Goal: Ask a question: Seek information or help from site administrators or community

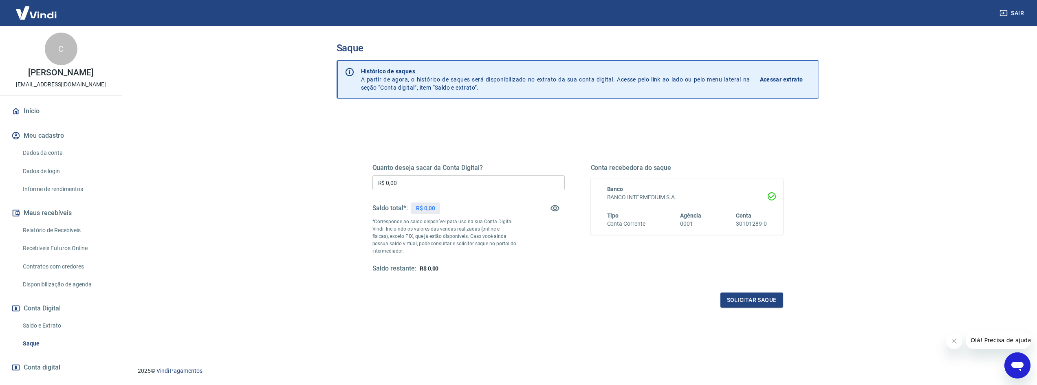
click at [36, 120] on link "Início" at bounding box center [61, 111] width 102 height 18
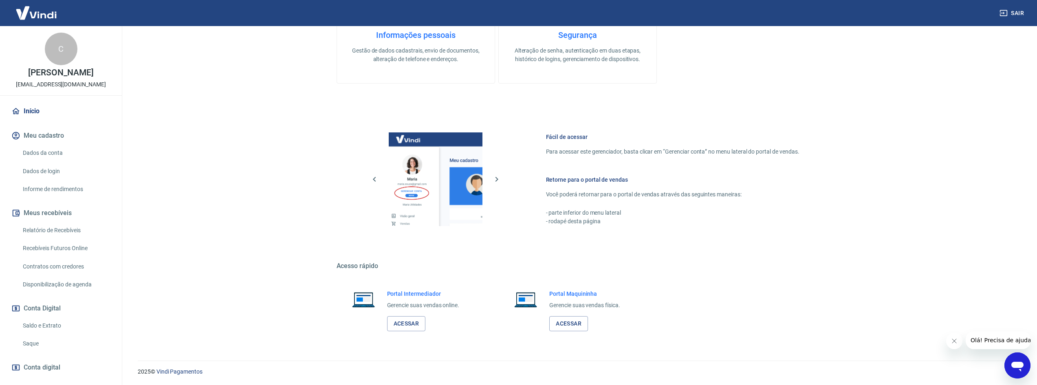
scroll to position [250, 0]
click at [409, 320] on link "Acessar" at bounding box center [406, 322] width 39 height 15
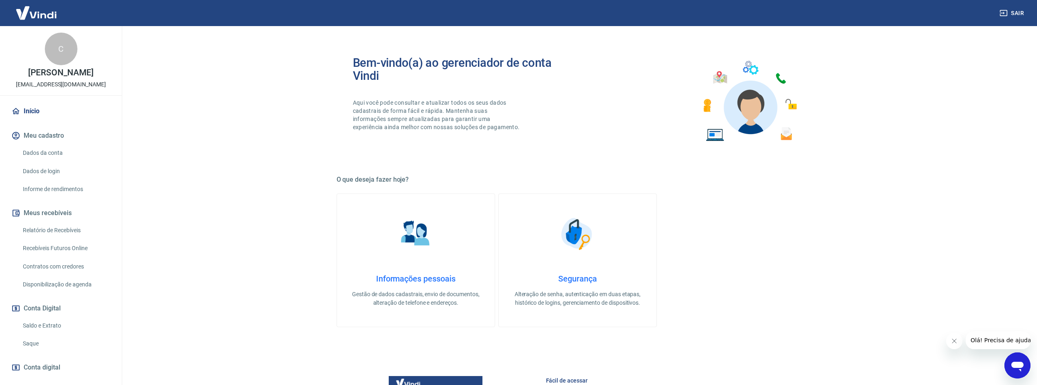
scroll to position [0, 0]
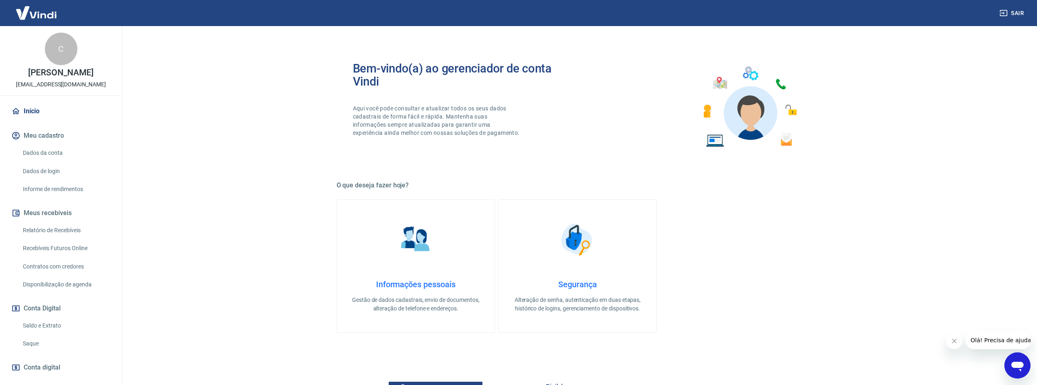
click at [34, 116] on link "Início" at bounding box center [61, 111] width 102 height 18
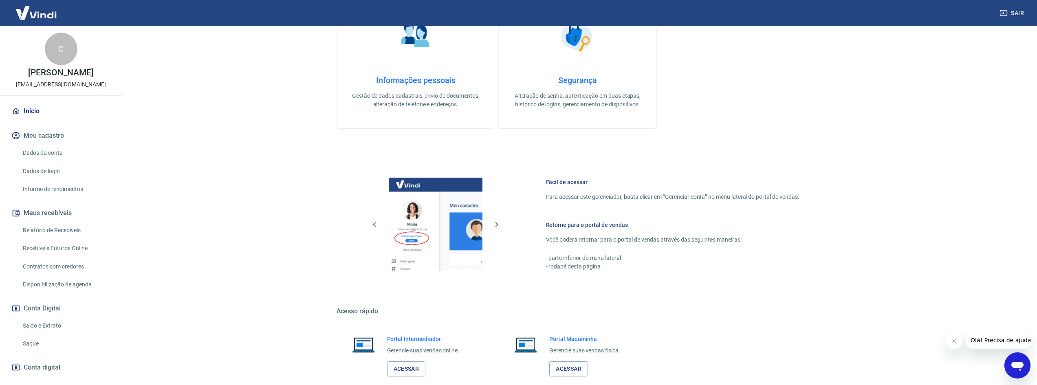
scroll to position [250, 0]
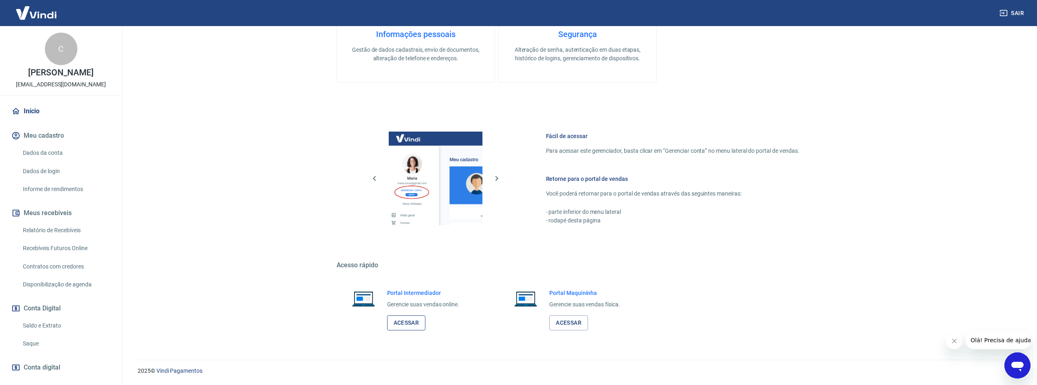
click at [410, 322] on link "Acessar" at bounding box center [406, 322] width 39 height 15
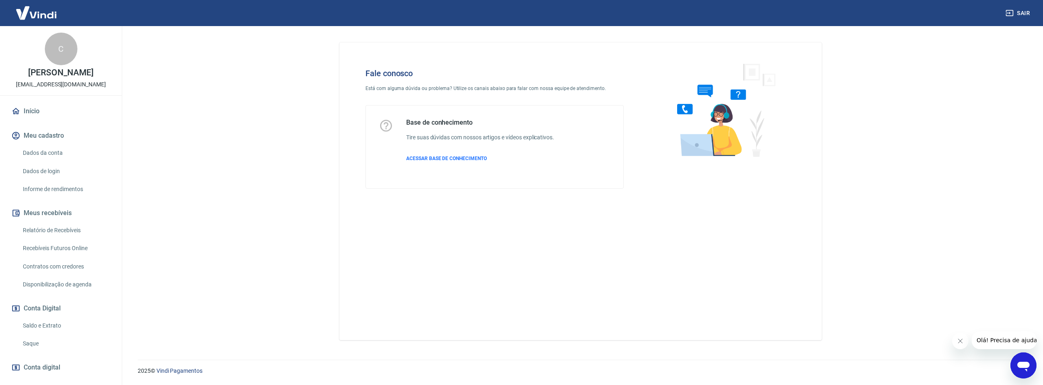
click at [1003, 340] on span "Olá! Precisa de ajuda?" at bounding box center [1008, 340] width 64 height 7
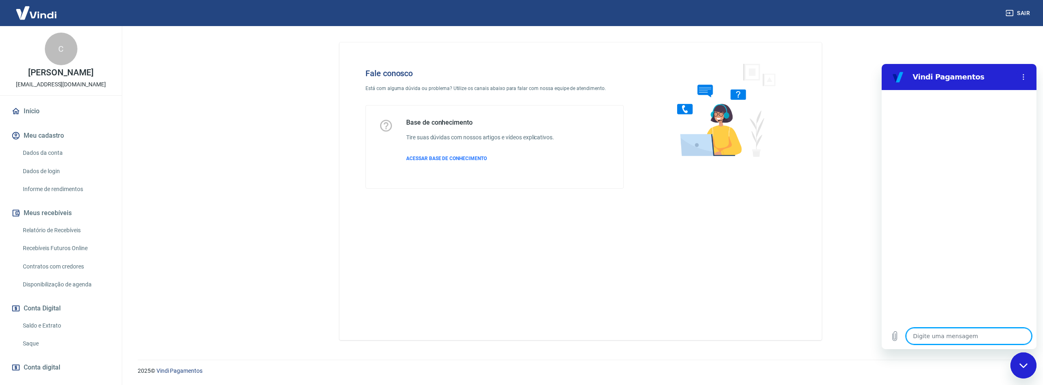
type textarea "c"
type textarea "x"
type textarea "ca"
type textarea "x"
type textarea "can"
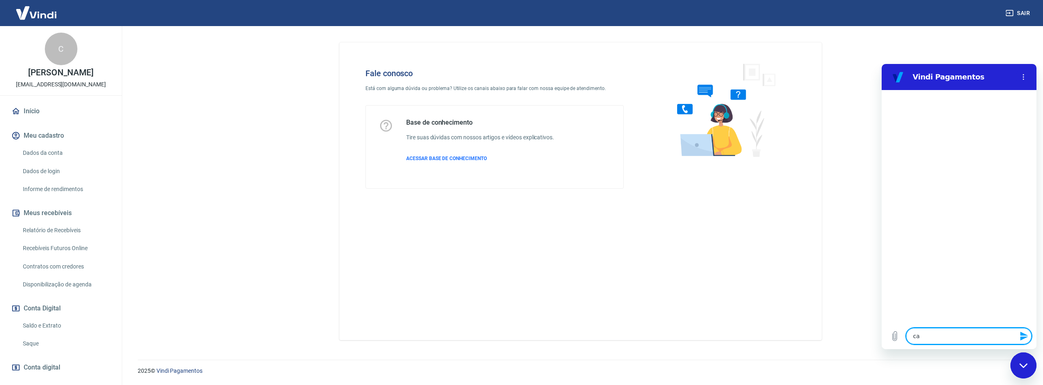
type textarea "x"
type textarea "canc"
type textarea "x"
type textarea "cance"
type textarea "x"
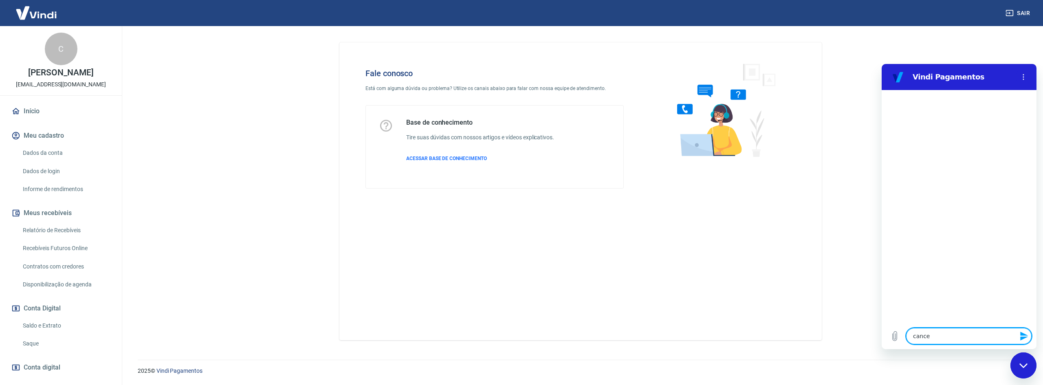
type textarea "cancel"
type textarea "x"
type textarea "cancela"
type textarea "x"
type textarea "cancelar"
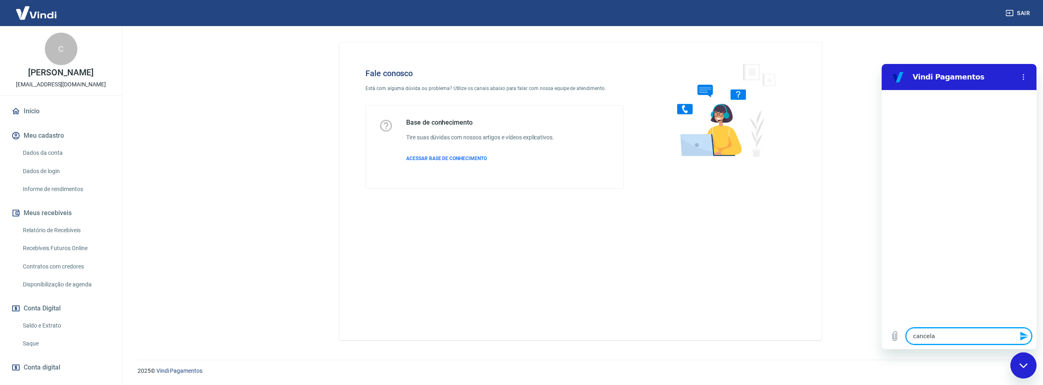
type textarea "x"
type textarea "cancelar"
type textarea "x"
type textarea "cancelar t"
type textarea "x"
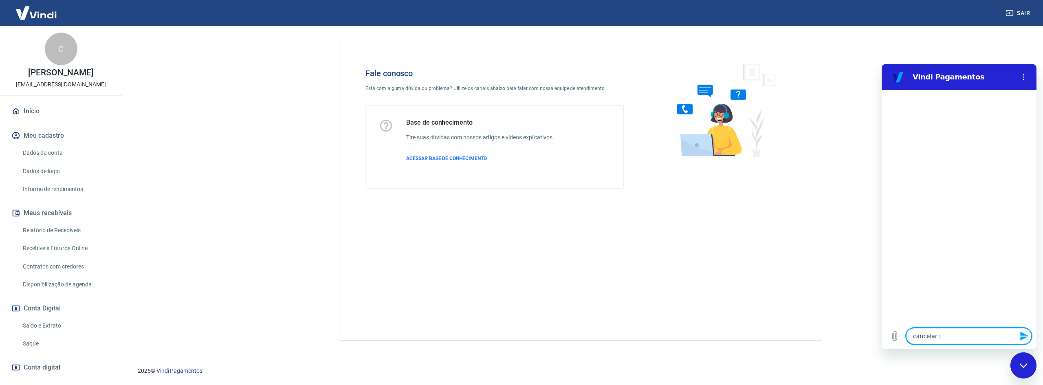
type textarea "cancelar tr"
type textarea "x"
type textarea "cancelar tra"
type textarea "x"
type textarea "cancelar tran"
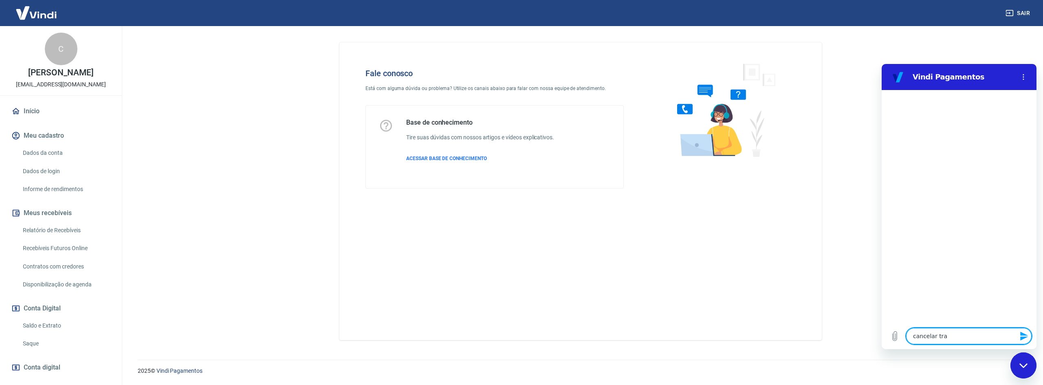
type textarea "x"
type textarea "cancelar trans"
type textarea "x"
type textarea "cancelar transa"
type textarea "x"
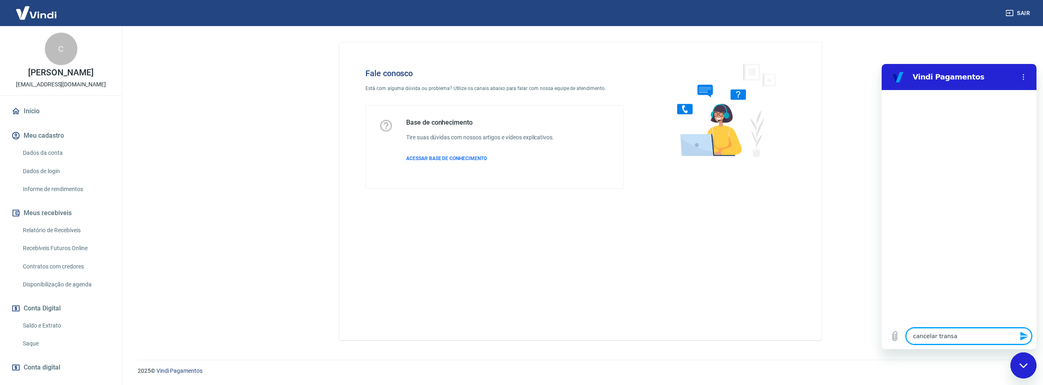
type textarea "cancelar transaç"
type textarea "x"
type textarea "cancelar transaçã"
type textarea "x"
type textarea "cancelar transação"
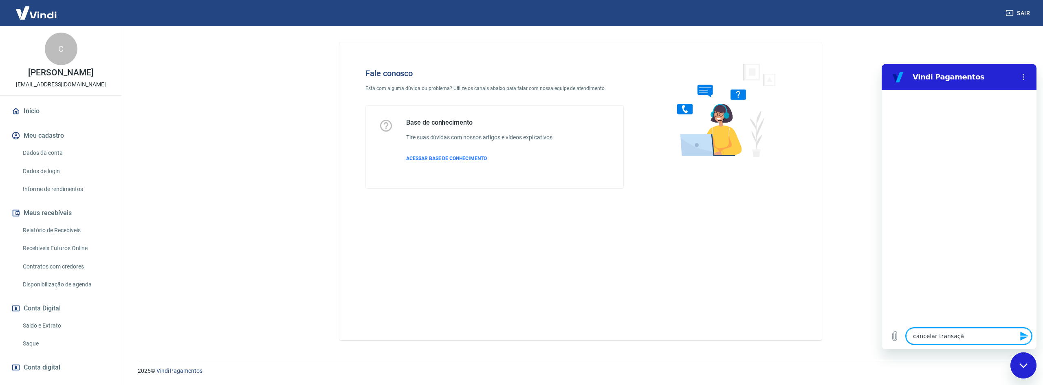
type textarea "x"
type textarea "cancelar transação"
type textarea "x"
type textarea "cancelar transação d"
type textarea "x"
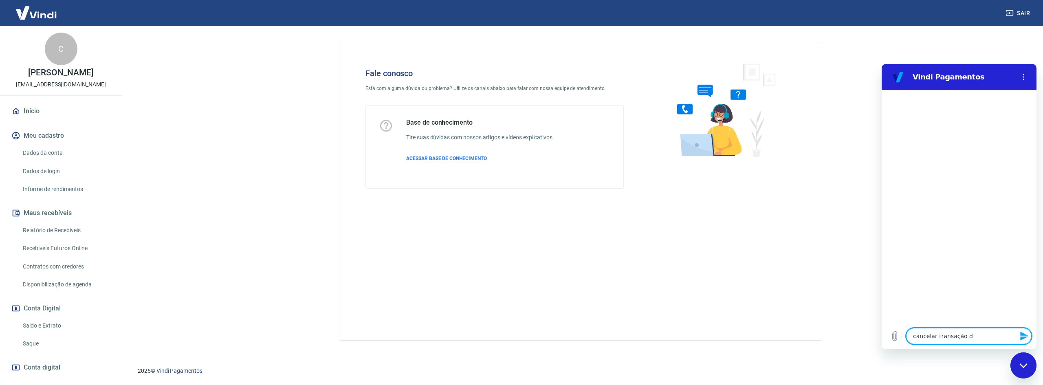
type textarea "cancelar transação de"
type textarea "x"
type textarea "cancelar transação de"
type textarea "x"
type textarea "cancelar transação de e"
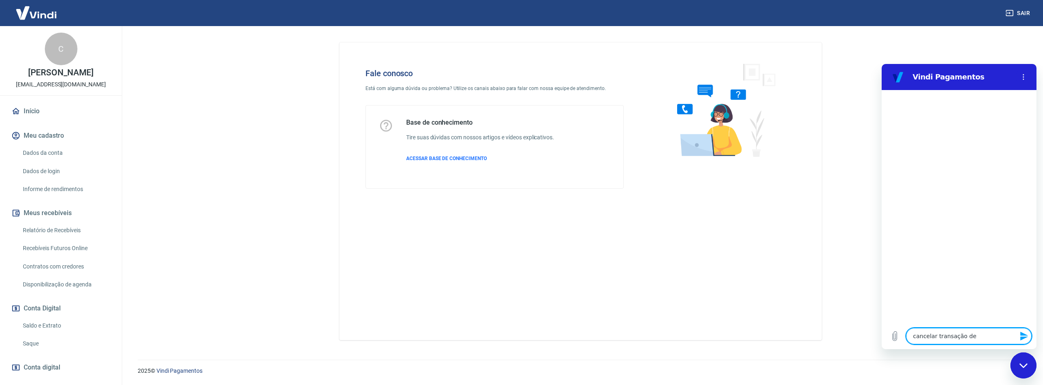
type textarea "x"
type textarea "cancelar transação de es"
type textarea "x"
type textarea "cancelar transação de est"
type textarea "x"
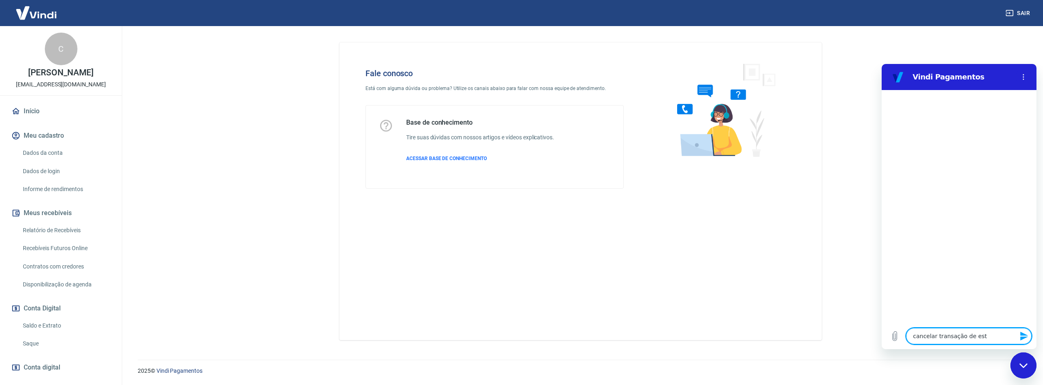
type textarea "cancelar transação de esto"
type textarea "x"
type textarea "cancelar transação de estor"
type textarea "x"
type textarea "cancelar transação de estorn"
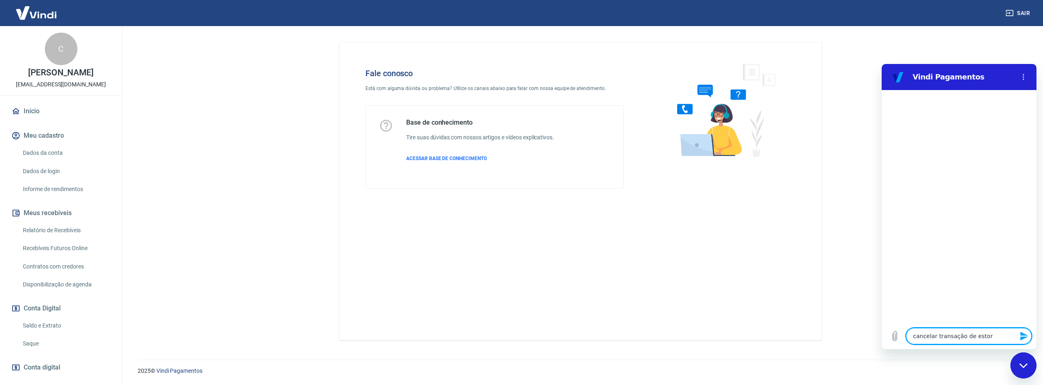
type textarea "x"
type textarea "cancelar transação de estorno"
type textarea "x"
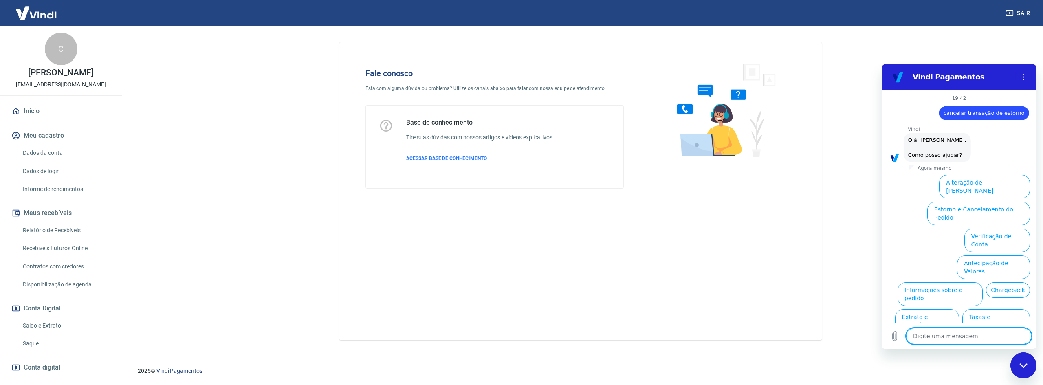
scroll to position [19, 0]
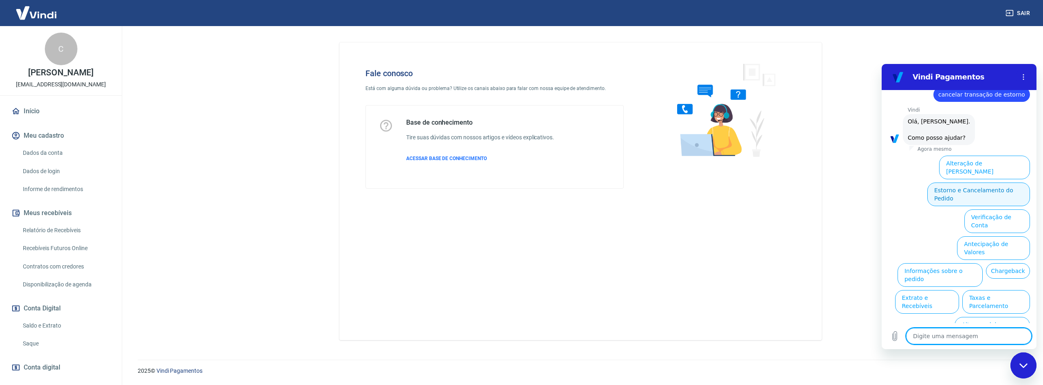
click at [979, 183] on button "Estorno e Cancelamento do Pedido" at bounding box center [979, 195] width 103 height 24
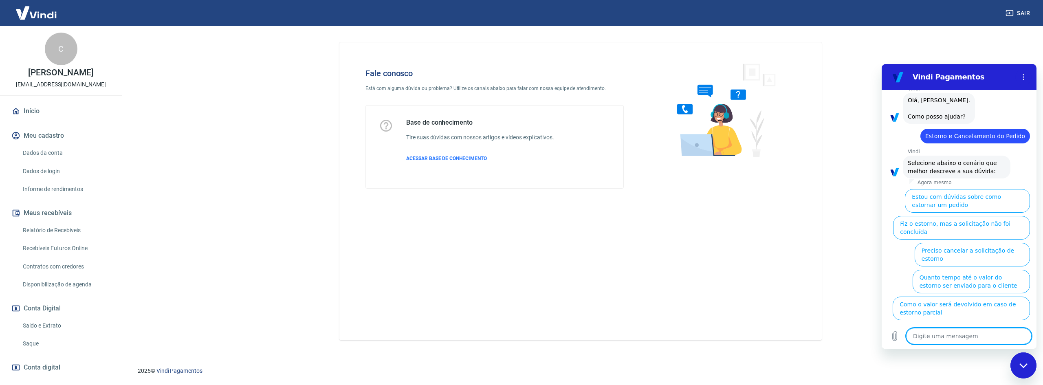
scroll to position [42, 0]
click at [993, 244] on button "Preciso cancelar a solicitação de estorno" at bounding box center [972, 253] width 115 height 24
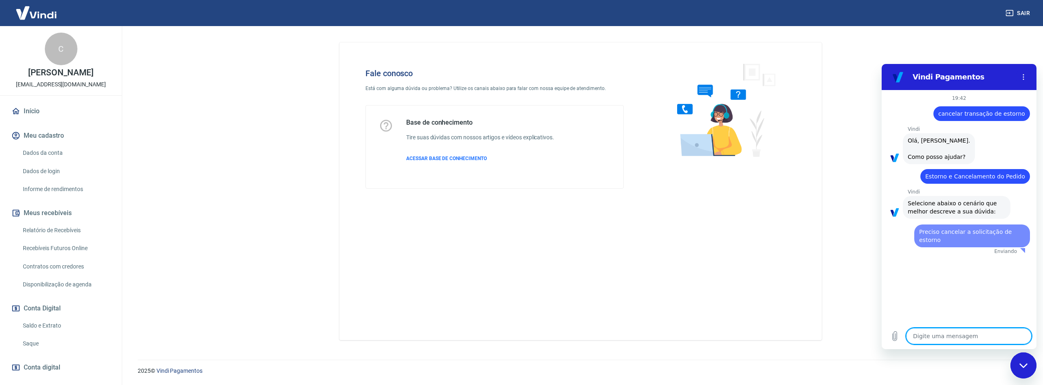
scroll to position [0, 0]
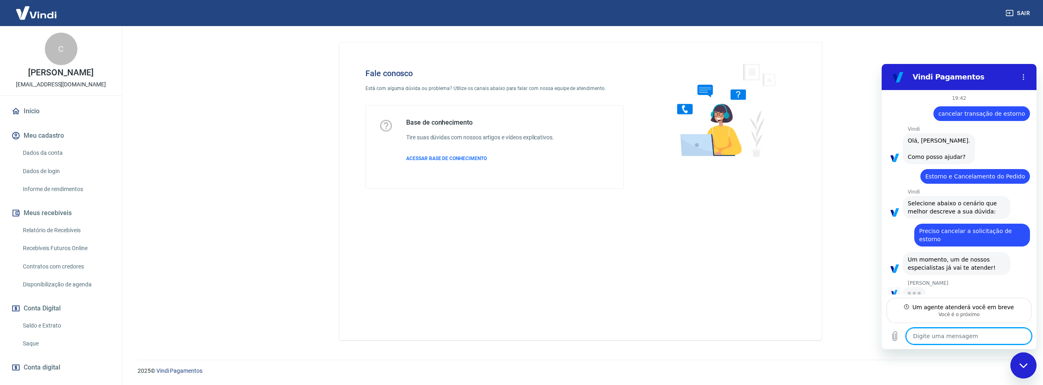
type textarea "x"
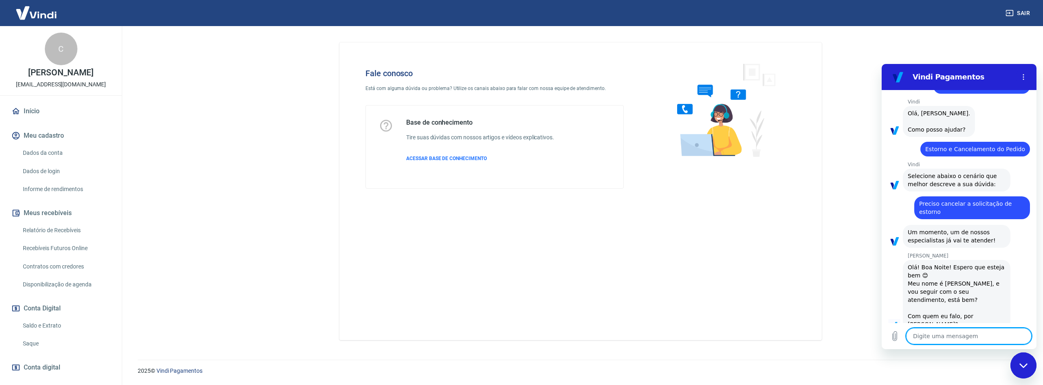
scroll to position [29, 0]
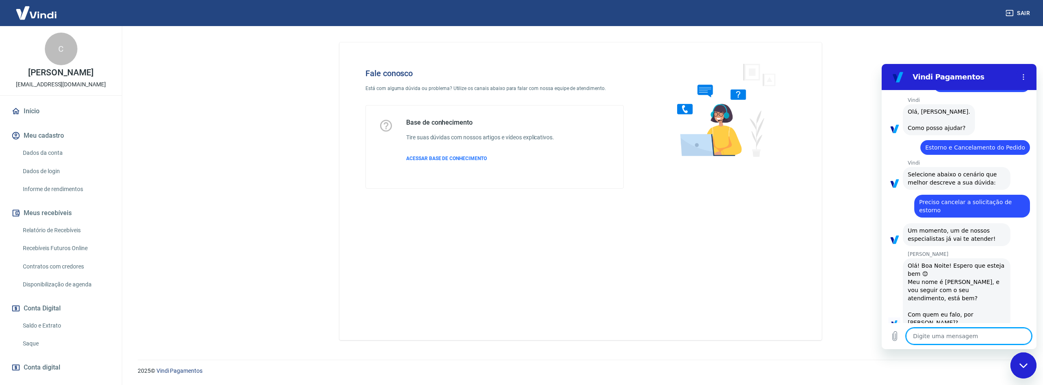
type textarea "B"
type textarea "x"
type textarea "Bo"
type textarea "x"
type textarea "Boa"
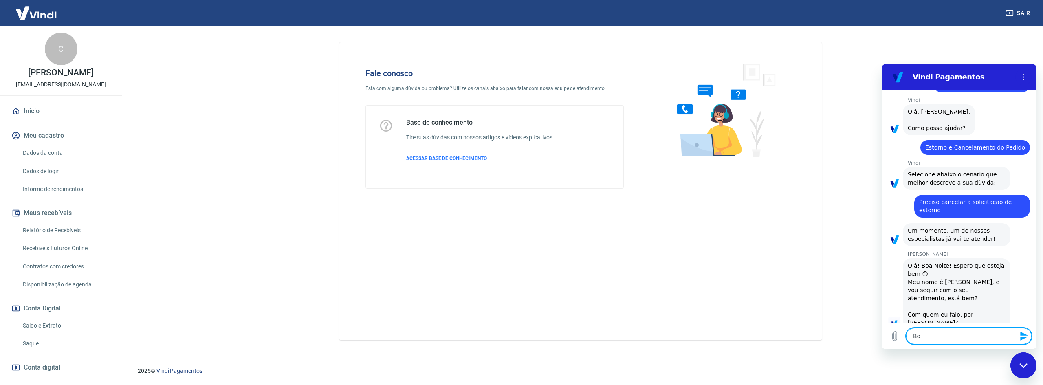
type textarea "x"
type textarea "Boa"
type textarea "x"
type textarea "Boa n"
type textarea "x"
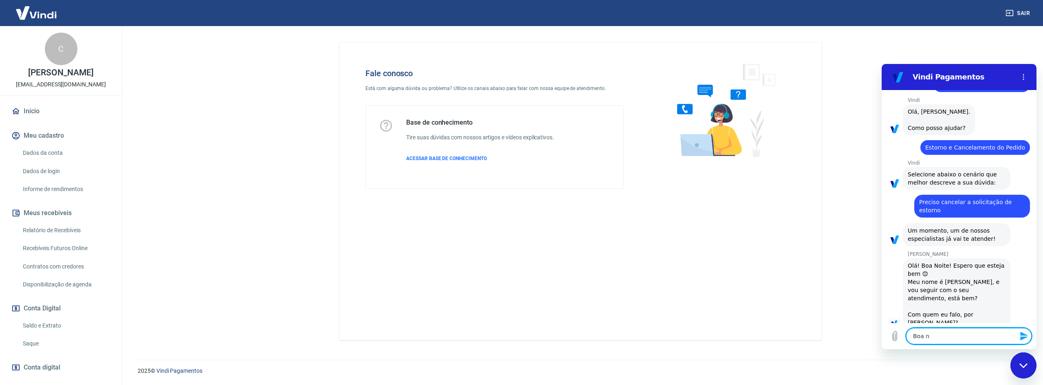
type textarea "Boa no"
type textarea "x"
type textarea "Boa noi"
type textarea "x"
type textarea "Boa noit"
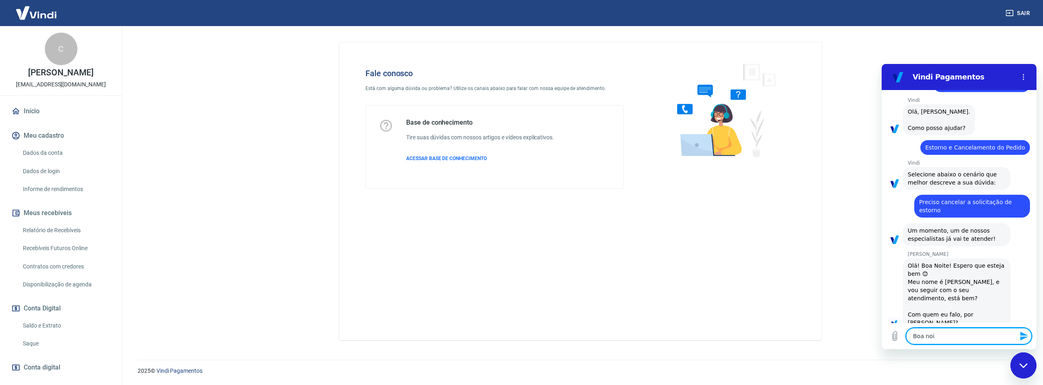
type textarea "x"
type textarea "Boa noite"
type textarea "x"
type textarea "Boa noite!"
type textarea "x"
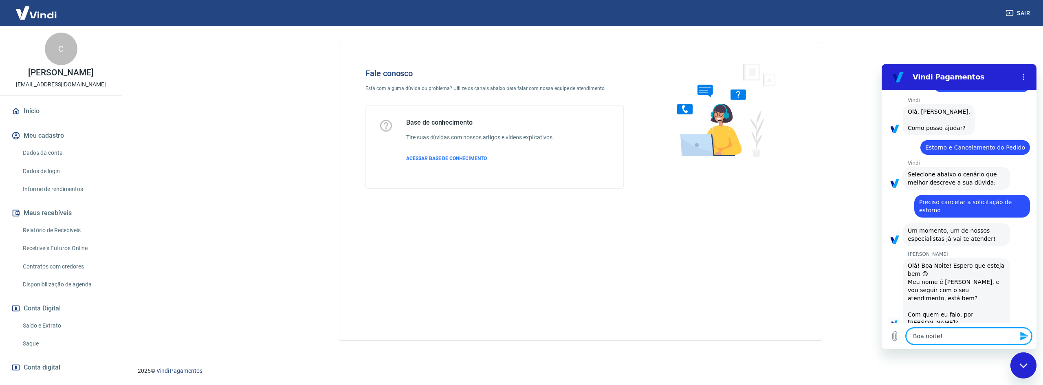
type textarea "Boa noite!"
type textarea "x"
type textarea "Boa noite! C"
type textarea "x"
type textarea "Boa noite! Ca"
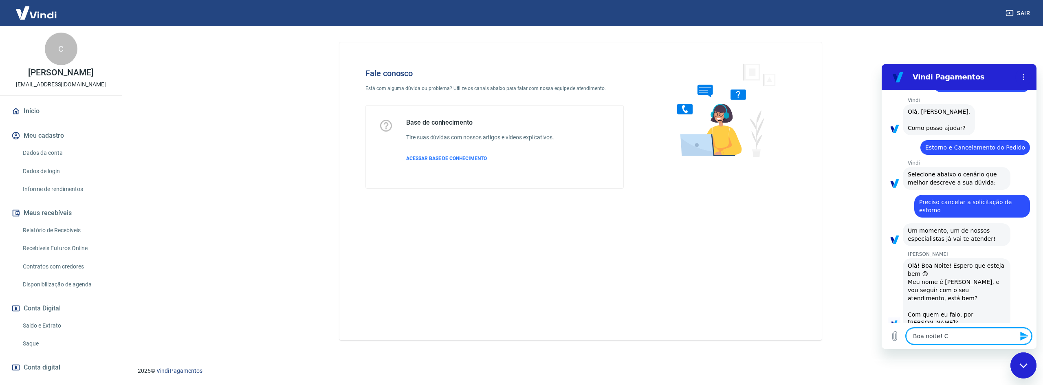
type textarea "x"
type textarea "Boa noite! C"
type textarea "x"
type textarea "Boa noite! Cá"
type textarea "x"
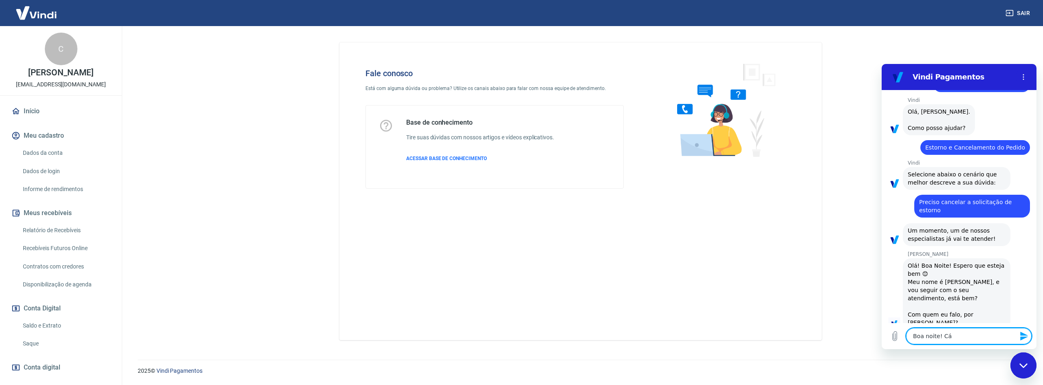
type textarea "Boa noite! Cás"
type textarea "x"
type textarea "Boa noite! Cáss"
type textarea "x"
type textarea "Boa noite! Cássi"
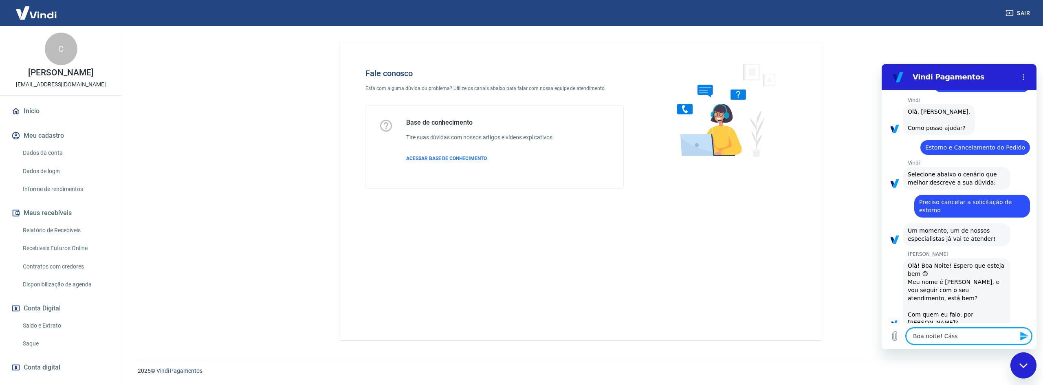
type textarea "x"
type textarea "Boa noite! Cássi"
type textarea "x"
type textarea "Boa noite! Cássi"
type textarea "x"
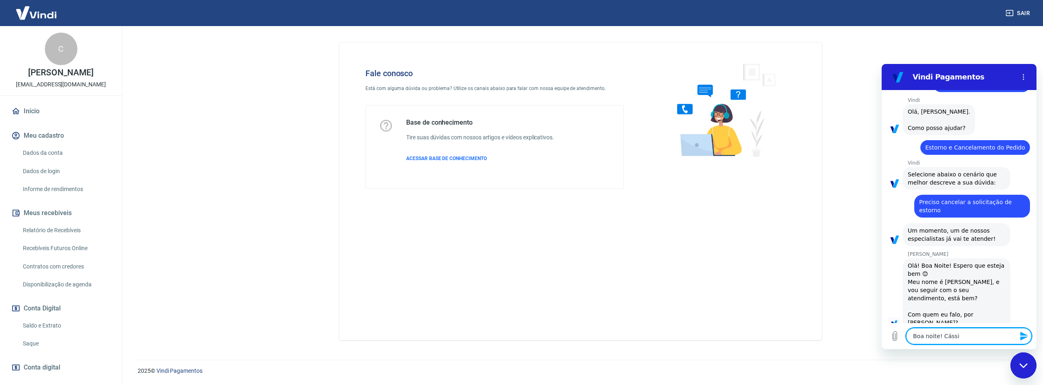
type textarea "Boa noite! Cássia"
type textarea "x"
type textarea "Boa noite! Cássia"
type textarea "x"
type textarea "Boa noite! Cássia a"
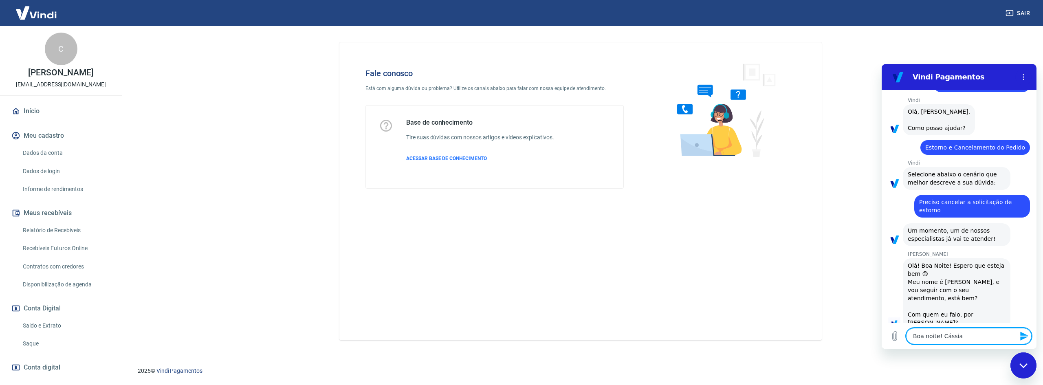
type textarea "x"
type textarea "Boa noite! Cássia au"
type textarea "x"
type textarea "Boa noite! Cássia a"
type textarea "x"
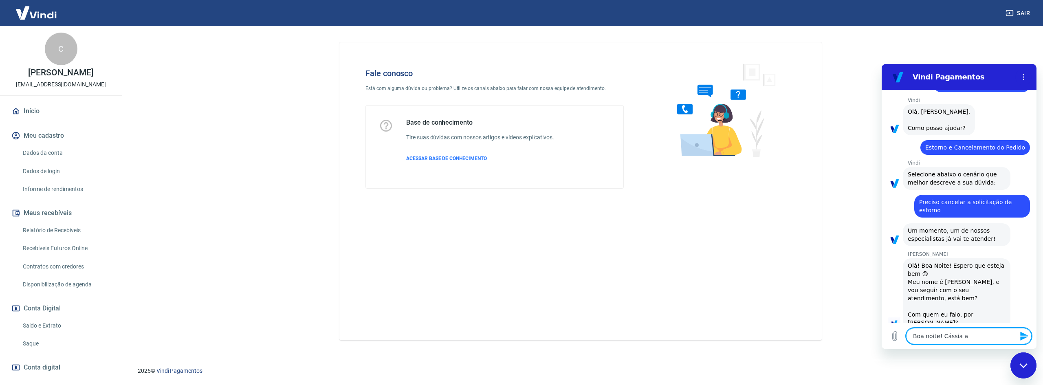
type textarea "Boa noite! Cássia aq"
type textarea "x"
type textarea "Boa noite! Cássia aqu"
type textarea "x"
type textarea "Boa noite! Cássia aqui"
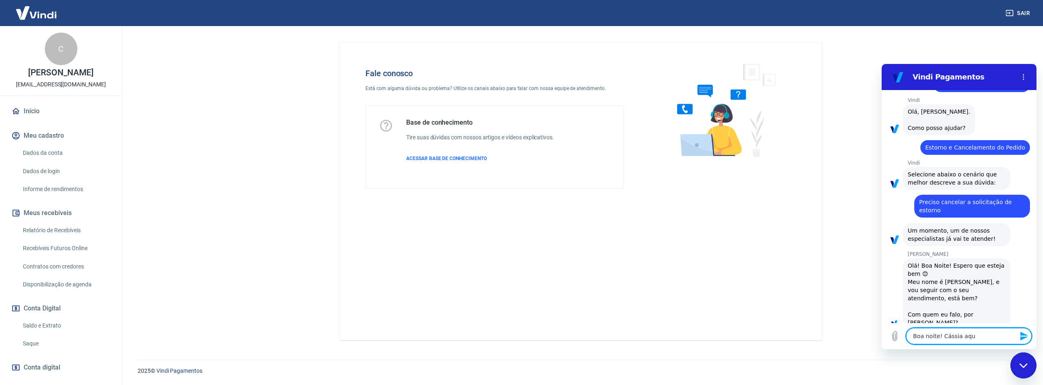
type textarea "x"
type textarea "Boa noite! Cássia aqui!"
type textarea "x"
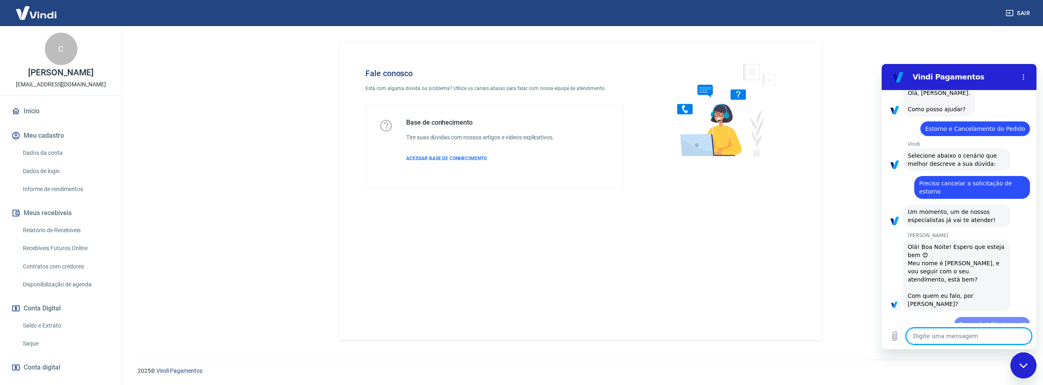
type textarea "x"
type textarea "F"
type textarea "x"
type textarea "Fi"
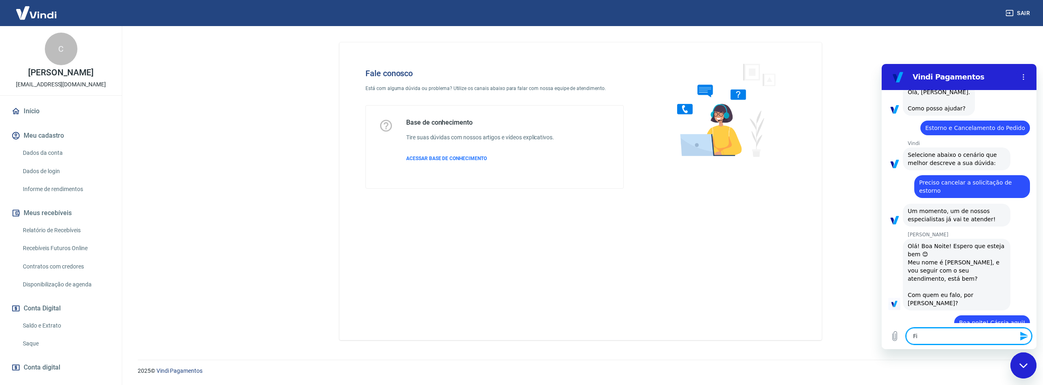
type textarea "x"
type textarea "Fiz"
type textarea "x"
type textarea "Fiz"
type textarea "x"
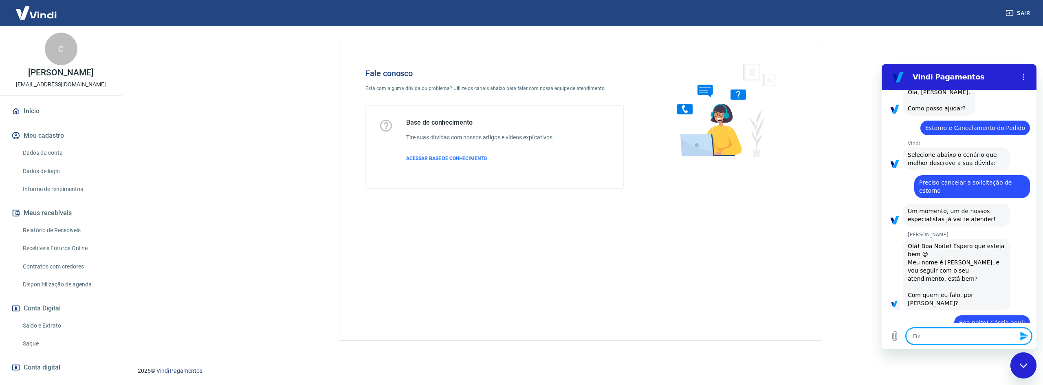
type textarea "Fiz u"
type textarea "x"
type textarea "Fiz um"
type textarea "x"
type textarea "Fiz um"
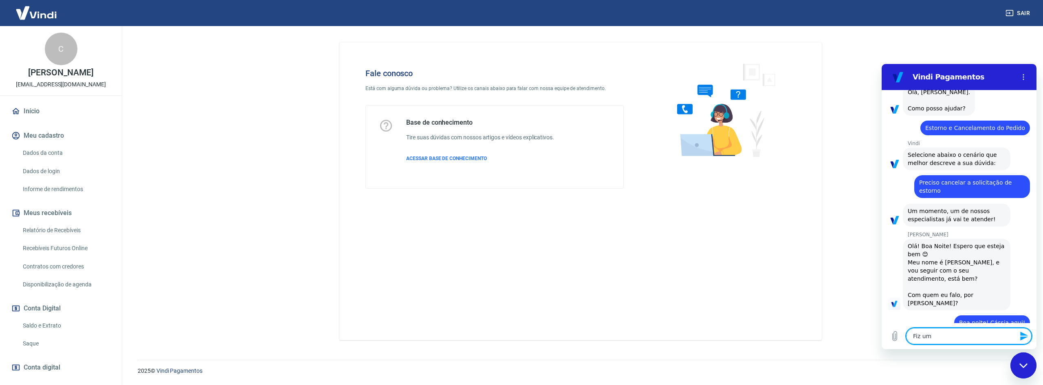
type textarea "x"
type textarea "Fiz um p"
type textarea "x"
type textarea "Fiz um pe"
type textarea "x"
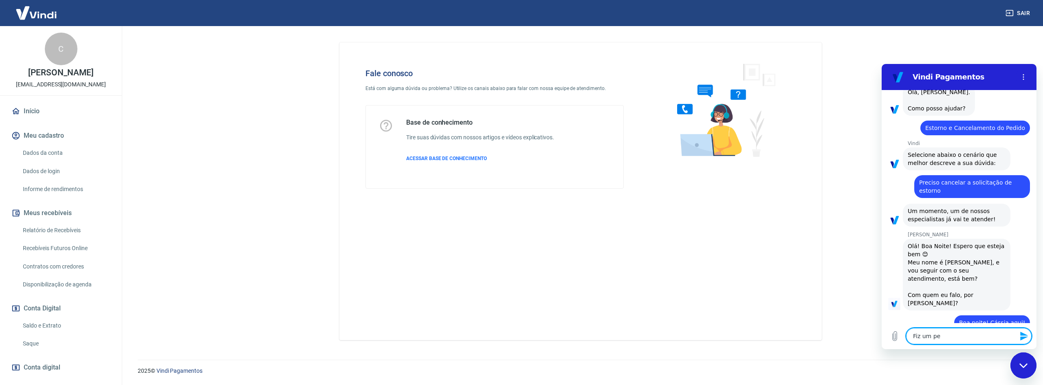
type textarea "Fiz um ped"
type textarea "x"
type textarea "Fiz um pedi"
type textarea "x"
type textarea "Fiz um pedid"
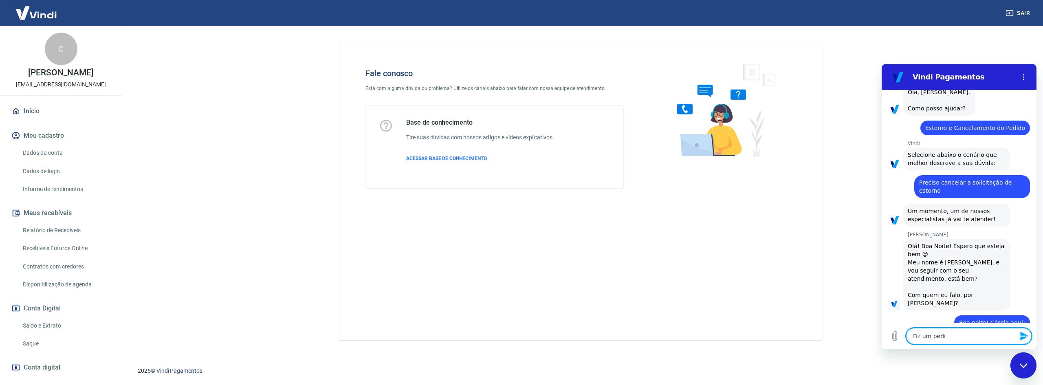
type textarea "x"
type textarea "Fiz um pedido"
type textarea "x"
type textarea "Fiz um pedido"
type textarea "x"
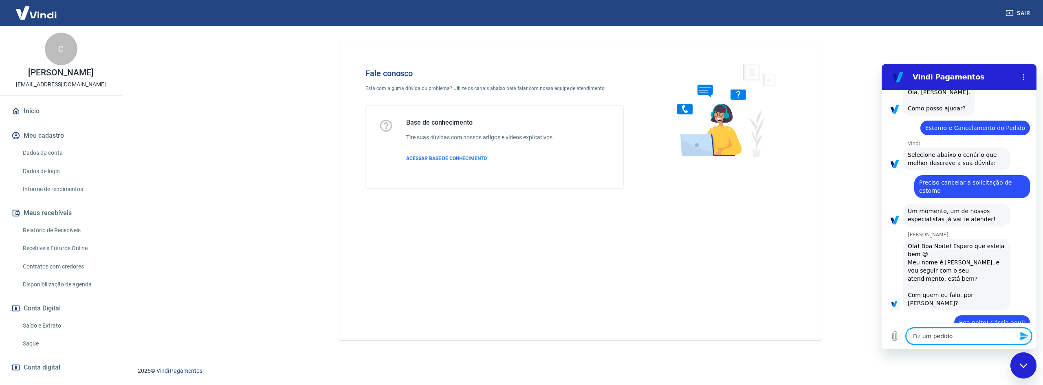
type textarea "Fiz um pedido d"
type textarea "x"
type textarea "Fiz um pedido de"
type textarea "x"
type textarea "Fiz um pedido de"
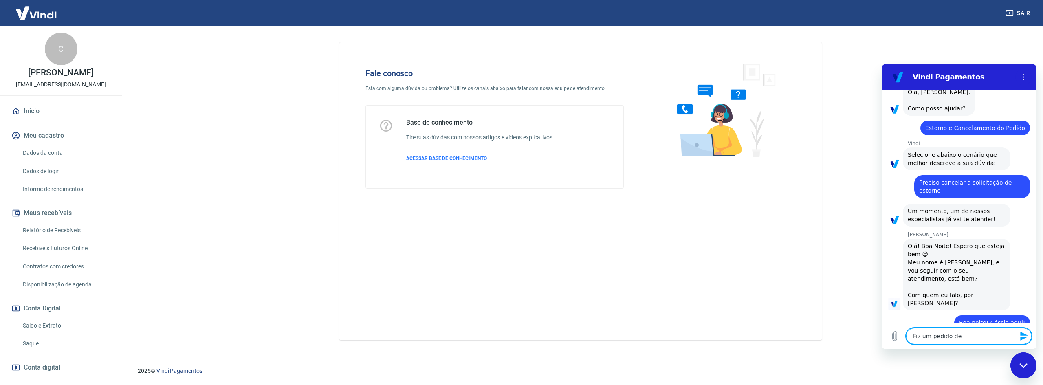
type textarea "x"
type textarea "Fiz um pedido de e"
type textarea "x"
type textarea "Fiz um pedido de es"
type textarea "x"
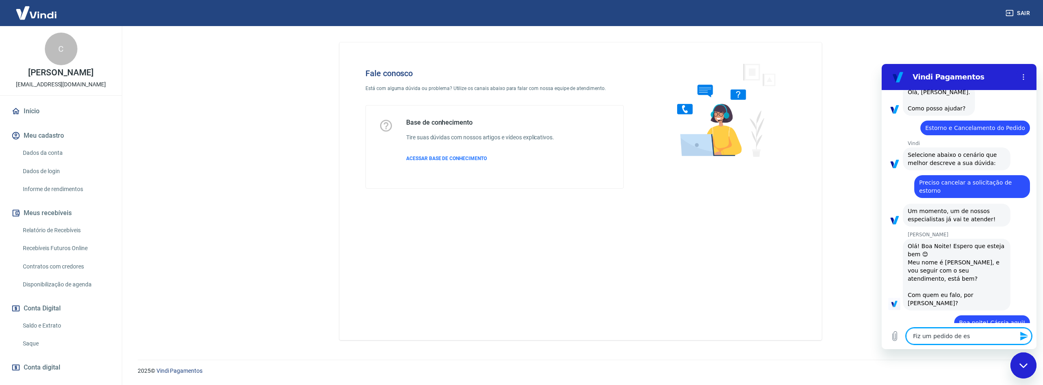
type textarea "Fiz um pedido de est"
type textarea "x"
type textarea "Fiz um pedido de esto"
type textarea "x"
type textarea "Fiz um pedido de estor"
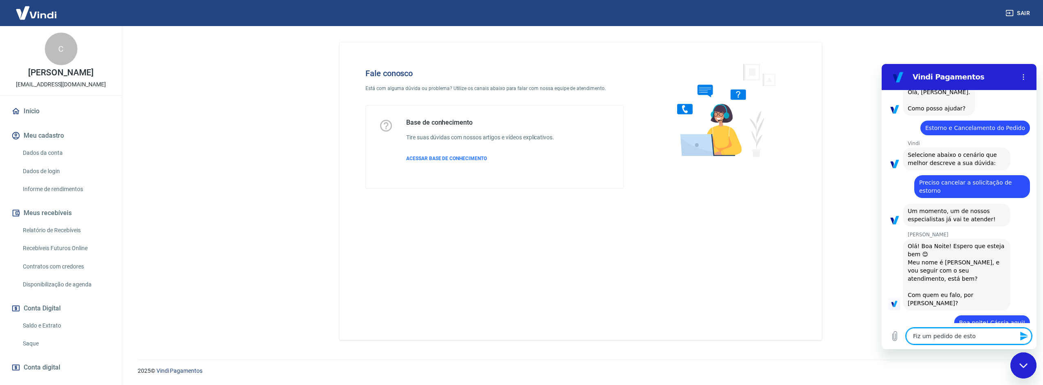
type textarea "x"
type textarea "Fiz um pedido de estorn"
type textarea "x"
type textarea "Fiz um pedido de estorno"
type textarea "x"
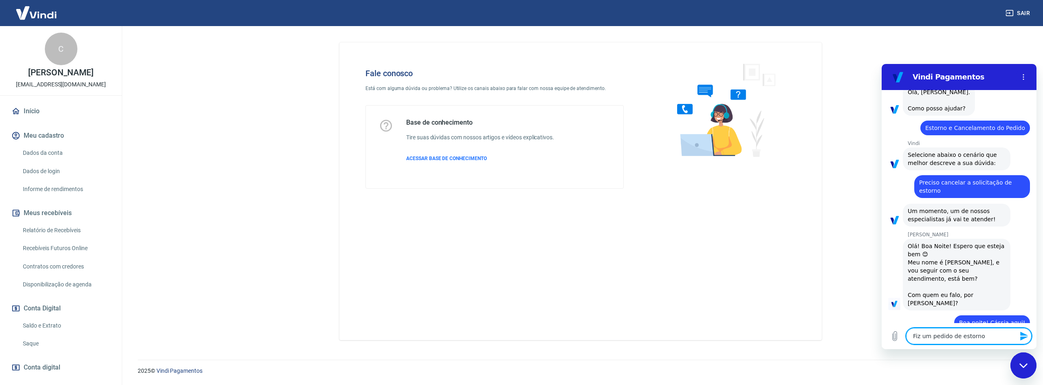
type textarea "Fiz um pedido de estorno"
type textarea "x"
type textarea "Fiz um pedido de estorno a"
type textarea "x"
type textarea "Fiz um pedido de estorno ag"
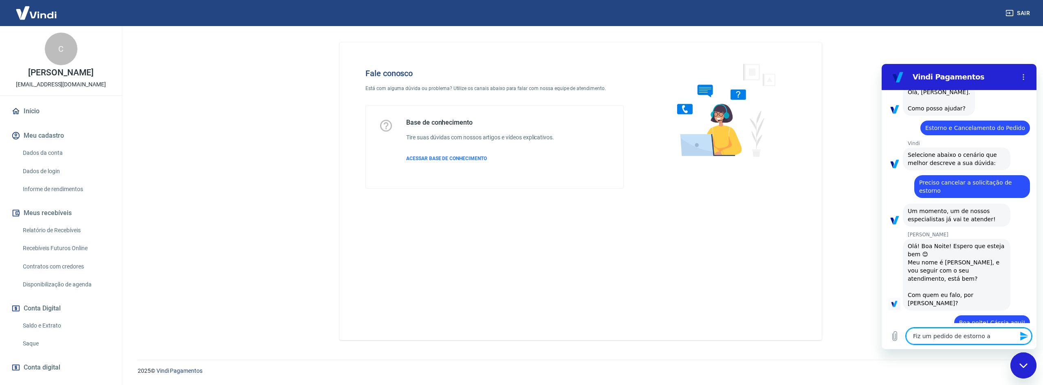
type textarea "x"
type textarea "Fiz um pedido de estorno ago"
type textarea "x"
type textarea "Fiz um pedido de estorno agor"
type textarea "x"
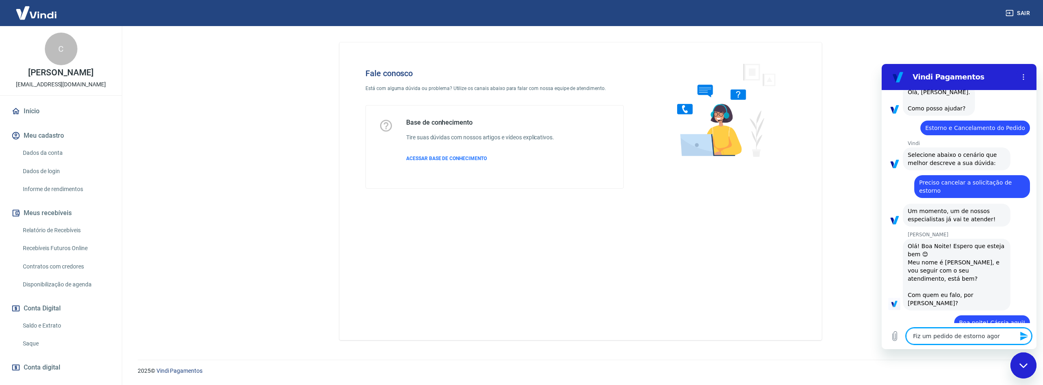
type textarea "Fiz um pedido de estorno agora"
type textarea "x"
type textarea "Fiz um pedido de estorno agora"
type textarea "x"
type textarea "Fiz um pedido de estorno agora m"
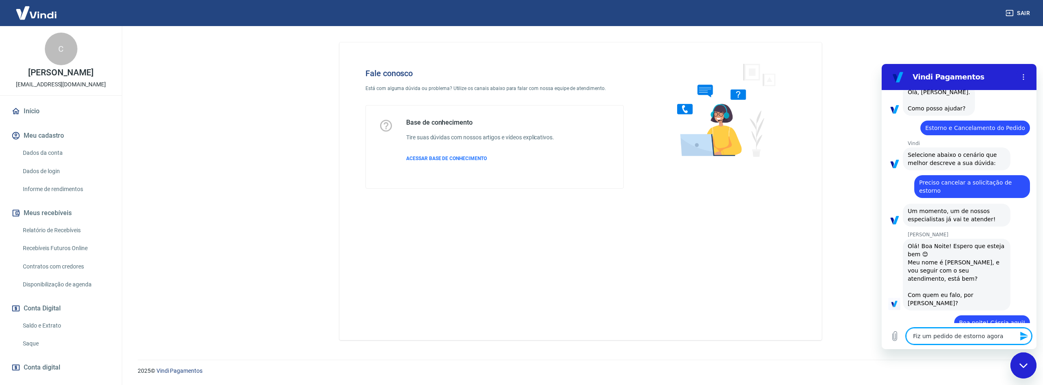
type textarea "x"
type textarea "Fiz um pedido de estorno agora ma"
type textarea "x"
type textarea "Fiz um pedido de estorno agora mas"
type textarea "x"
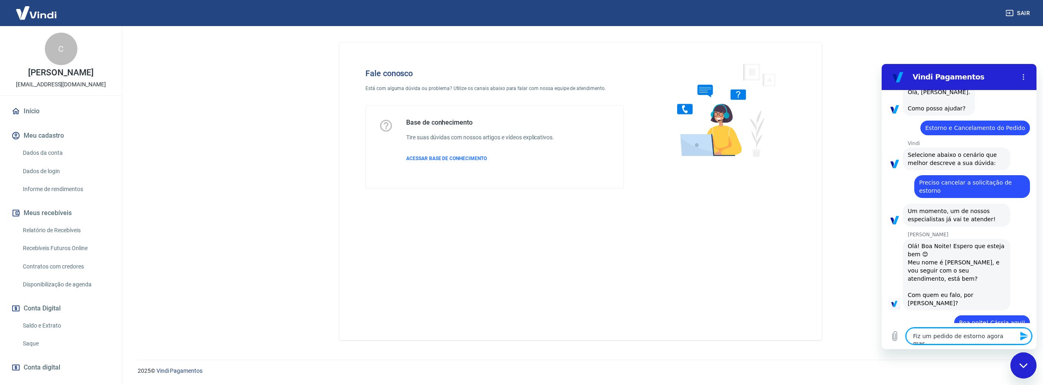
type textarea "Fiz um pedido de estorno agora mas"
type textarea "x"
type textarea "Fiz um pedido de estorno agora mas e"
type textarea "x"
type textarea "Fiz um pedido de estorno agora mas es"
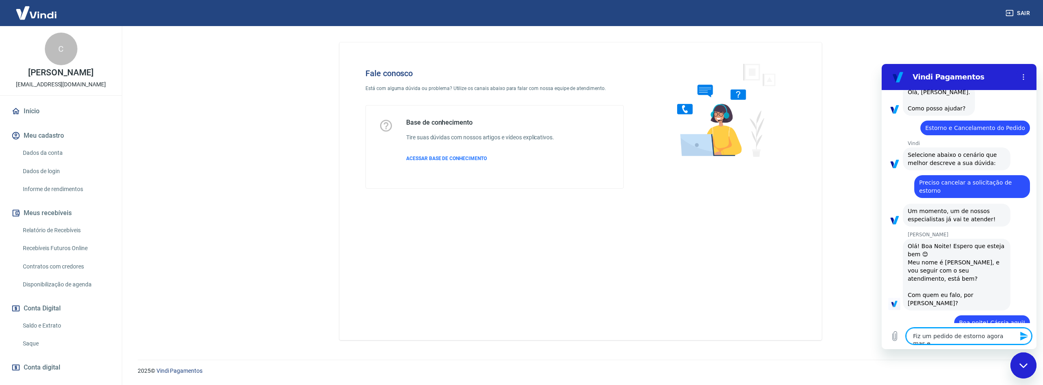
type textarea "x"
type textarea "Fiz um pedido de estorno agora mas esq"
type textarea "x"
type textarea "Fiz um pedido de estorno agora mas esqu"
type textarea "x"
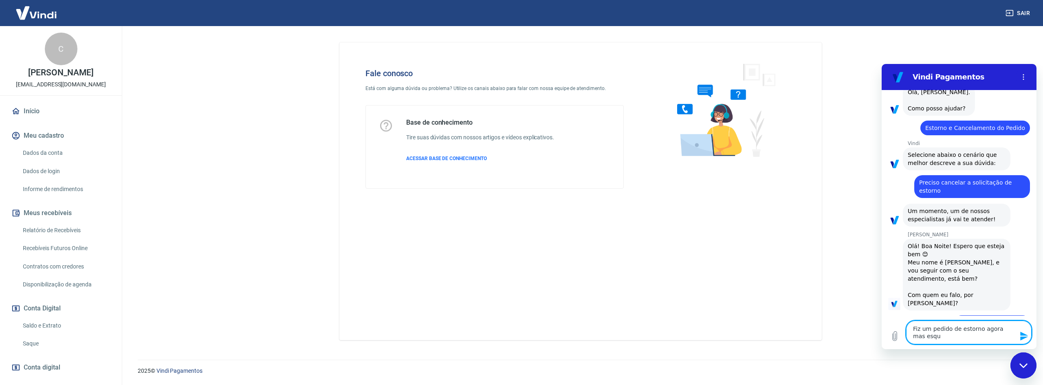
type textarea "Fiz um pedido de estorno agora mas esque"
type textarea "x"
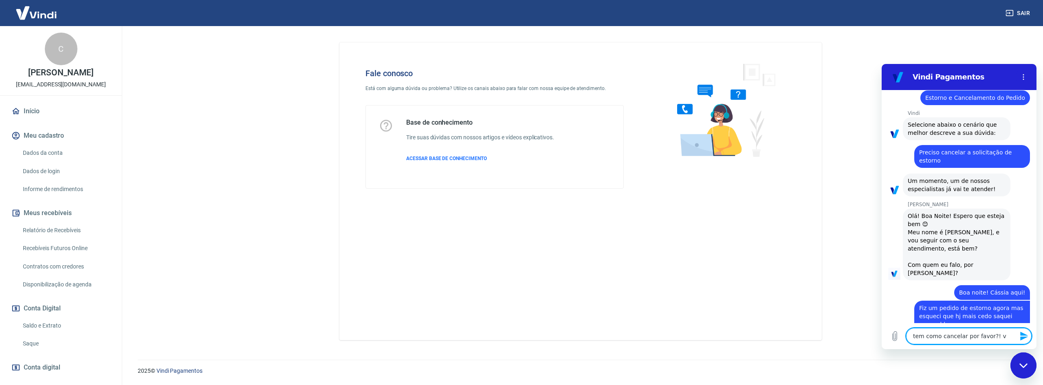
scroll to position [80, 0]
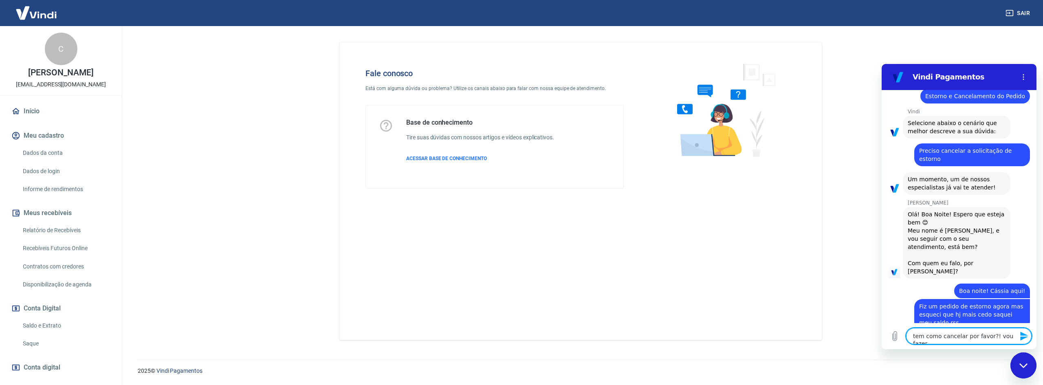
drag, startPoint x: 964, startPoint y: 337, endPoint x: 1004, endPoint y: 339, distance: 40.4
click at [1004, 339] on textarea "tem como cancelar por favor?! vou fazer" at bounding box center [969, 336] width 126 height 16
click at [1006, 338] on textarea "tem como cancelar por favor?! vou fazer" at bounding box center [969, 336] width 126 height 16
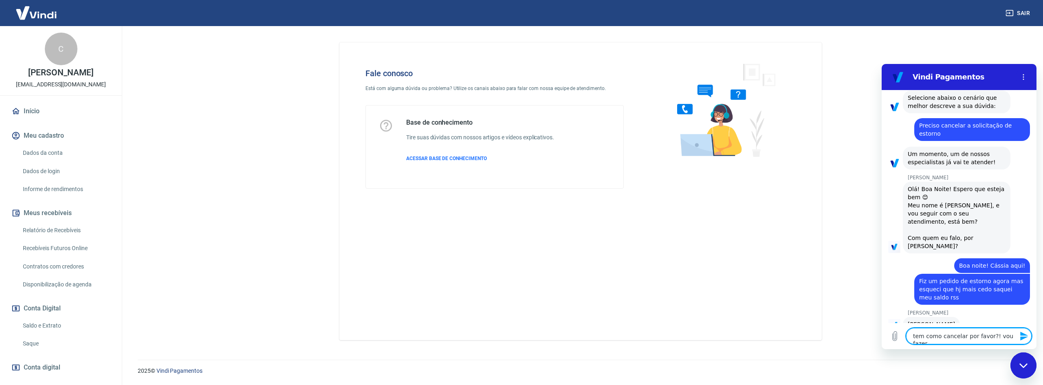
click at [1014, 337] on textarea "tem como cancelar por favor?! vou fazer" at bounding box center [969, 336] width 126 height 16
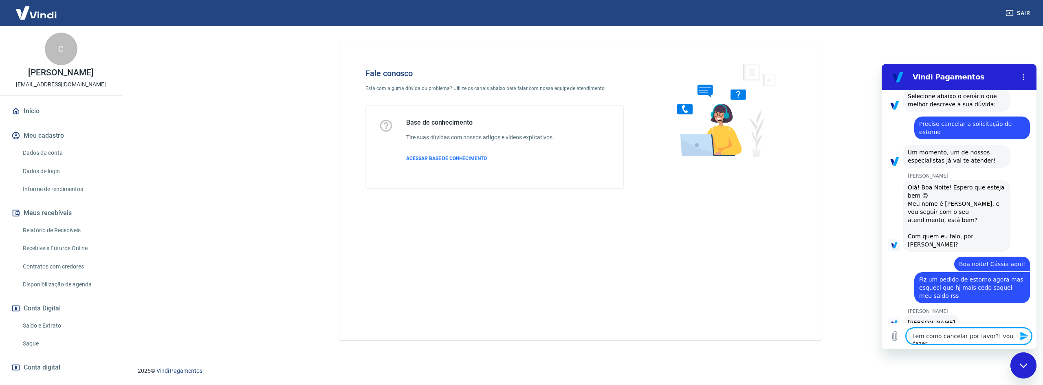
click at [1015, 337] on textarea "tem como cancelar por favor?! vou fazer" at bounding box center [969, 336] width 126 height 16
drag, startPoint x: 1017, startPoint y: 337, endPoint x: 995, endPoint y: 337, distance: 22.0
click at [995, 337] on div "Digite uma mensagem tem como cancelar por favor?! vou fazer x" at bounding box center [969, 336] width 126 height 16
drag, startPoint x: 912, startPoint y: 337, endPoint x: 1043, endPoint y: 332, distance: 130.9
click at [1037, 332] on html "Vindi Pagamentos 19:42 diz: cancelar transação de estorno Enviado · 19:42 Vindi…" at bounding box center [959, 206] width 155 height 285
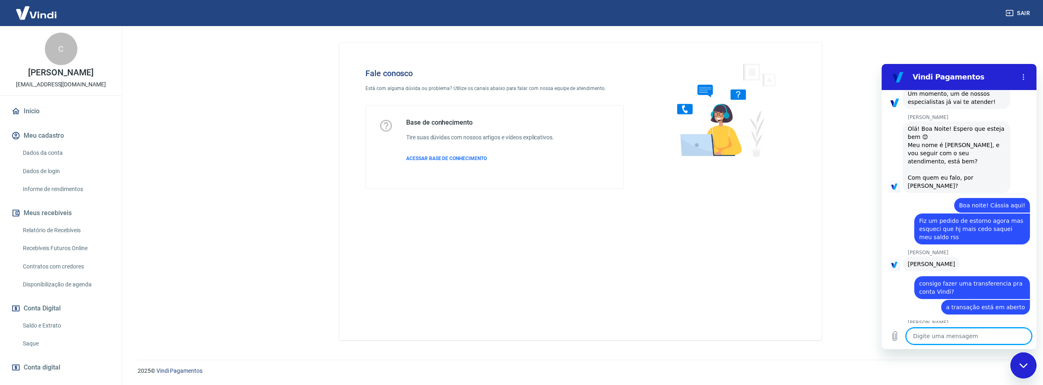
scroll to position [177, 0]
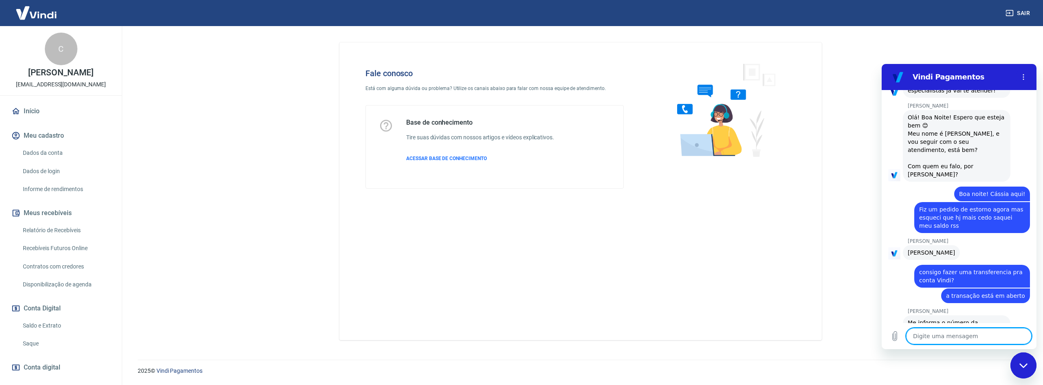
click at [951, 340] on textarea at bounding box center [969, 336] width 126 height 16
paste textarea "225654361"
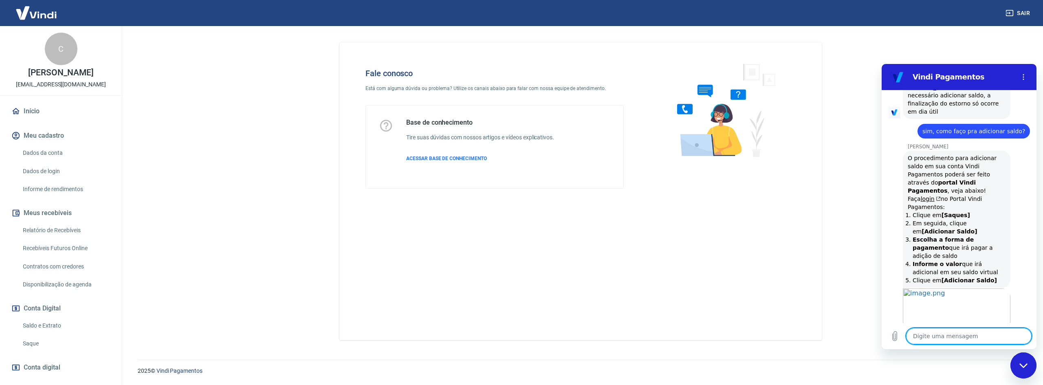
scroll to position [516, 0]
click at [1027, 217] on div "Marcele dos Santos diz: O procedimento para adicionar saldo em sua conta Vindi …" at bounding box center [962, 217] width 148 height 138
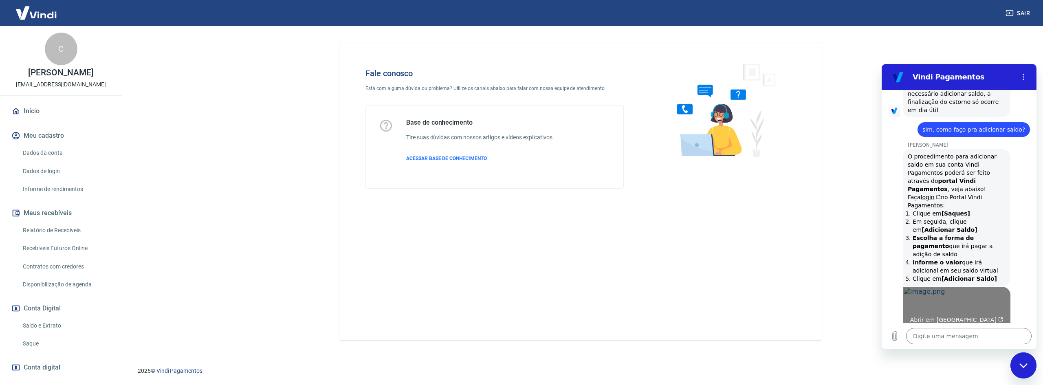
click at [964, 317] on span "Abrir em nova aba" at bounding box center [956, 320] width 93 height 7
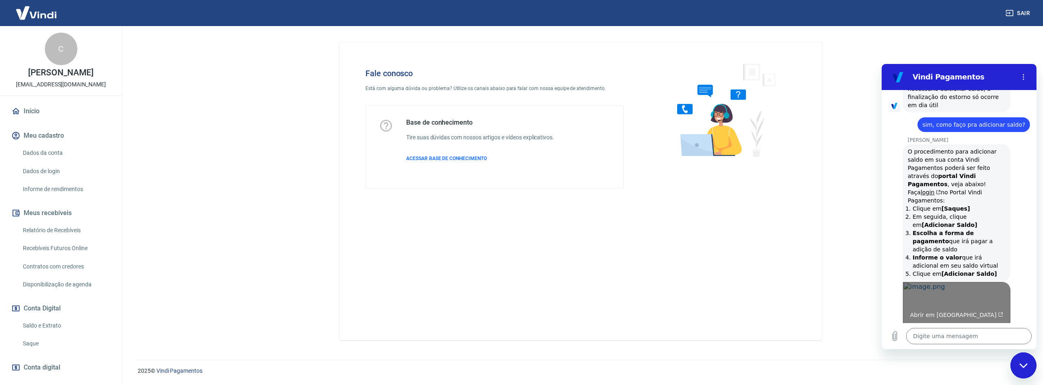
scroll to position [520, 0]
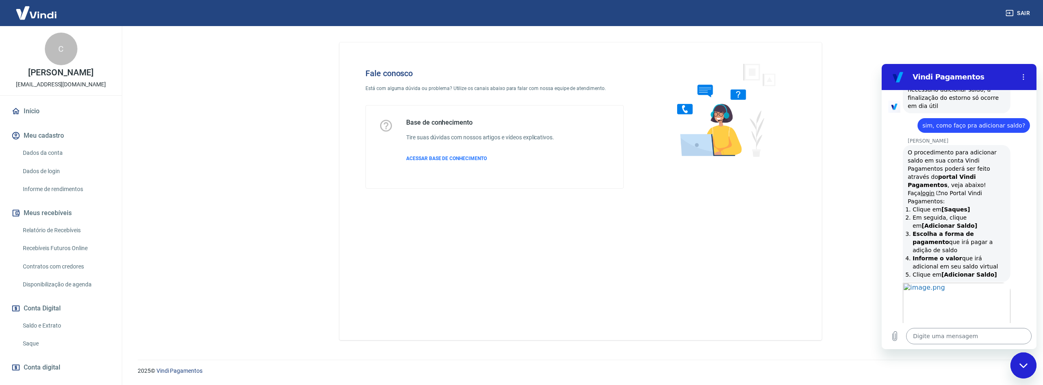
click at [948, 336] on textarea at bounding box center [969, 336] width 126 height 16
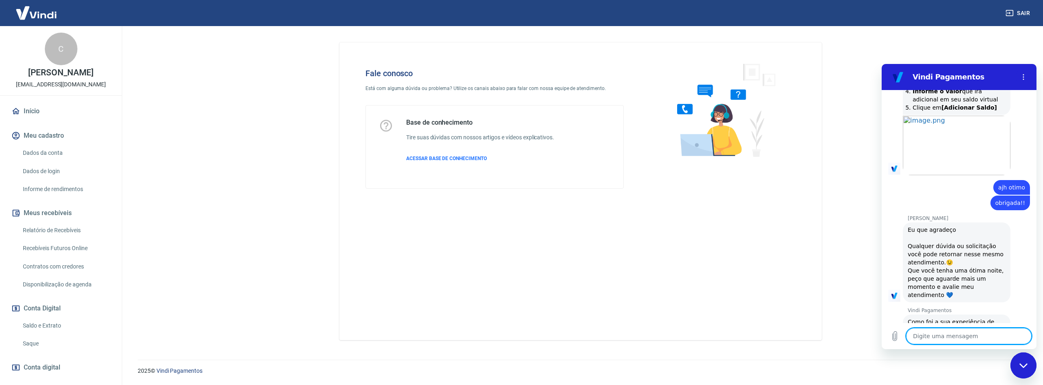
scroll to position [688, 0]
click at [965, 346] on button "Boa 👍" at bounding box center [973, 358] width 33 height 24
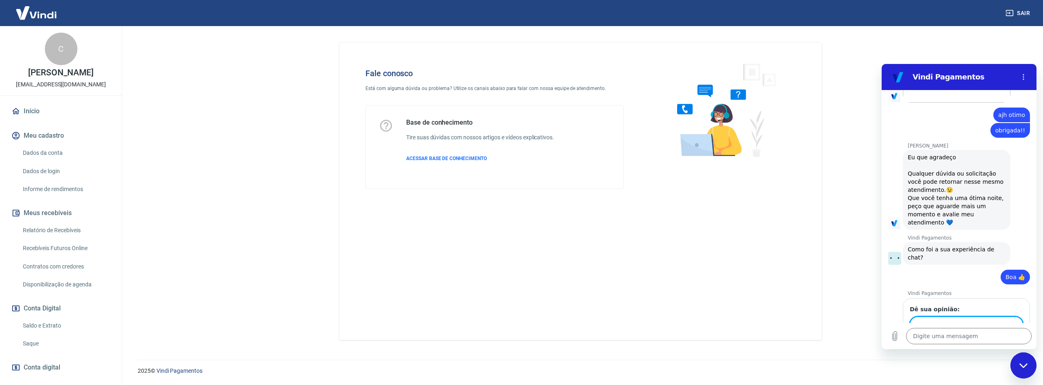
scroll to position [758, 0]
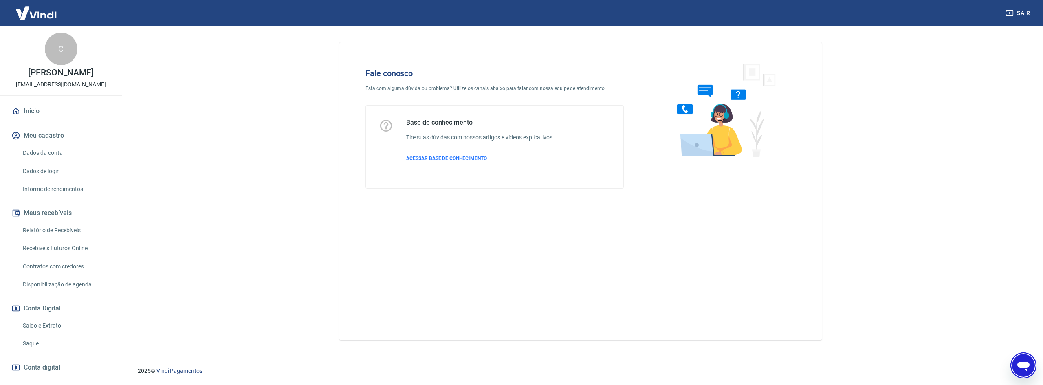
click at [993, 76] on main "Fale conosco Está com alguma dúvida ou problema? Utilize os canais abaixo para …" at bounding box center [580, 205] width 925 height 359
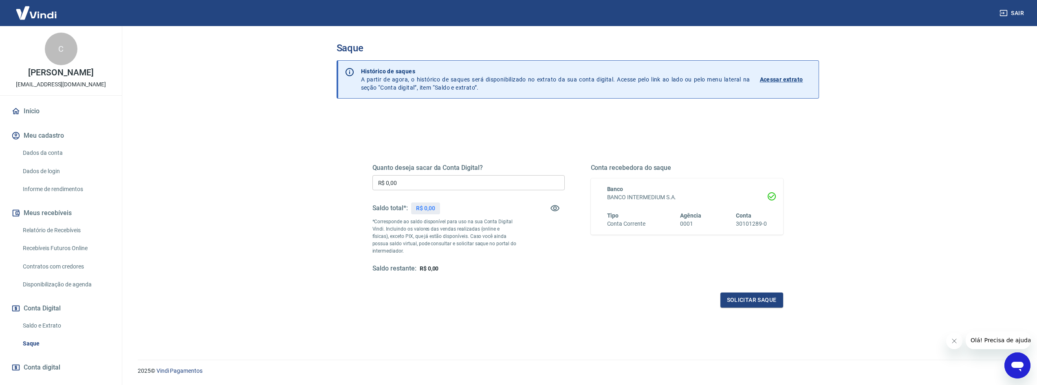
click at [590, 324] on div "Quanto deseja sacar da Conta Digital? R$ 0,00 ​ Saldo total*: R$ 0,00 *Correspo…" at bounding box center [578, 261] width 483 height 298
